Goal: Find specific page/section: Find specific page/section

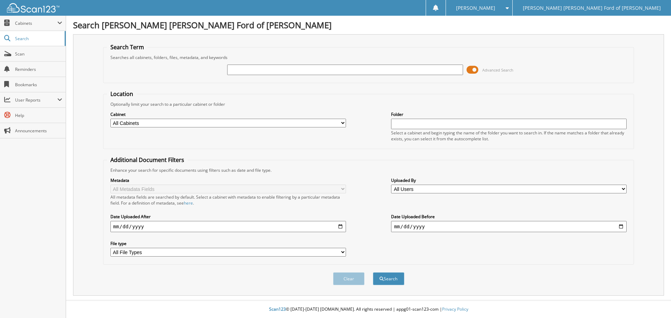
click at [300, 73] on input "text" at bounding box center [345, 70] width 236 height 10
type input "[PERSON_NAME]"
click at [373, 273] on button "Search" at bounding box center [388, 279] width 31 height 13
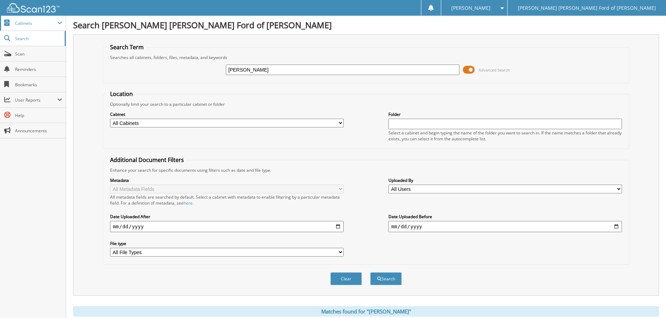
click at [24, 24] on span "Cabinets" at bounding box center [36, 23] width 42 height 6
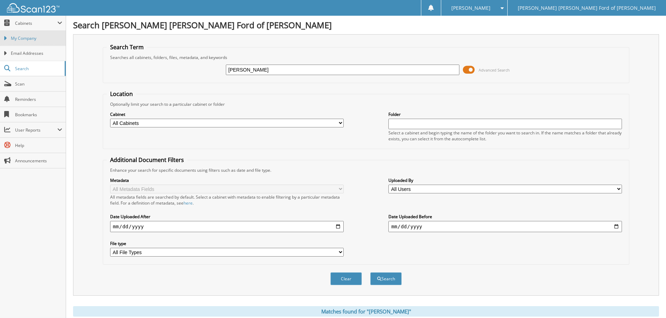
click at [22, 36] on span "My Company" at bounding box center [36, 38] width 51 height 6
